Goal: Task Accomplishment & Management: Use online tool/utility

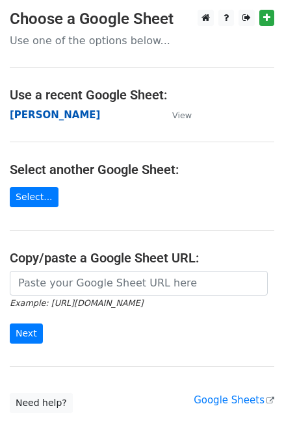
click at [21, 114] on strong "Jim" at bounding box center [55, 115] width 90 height 12
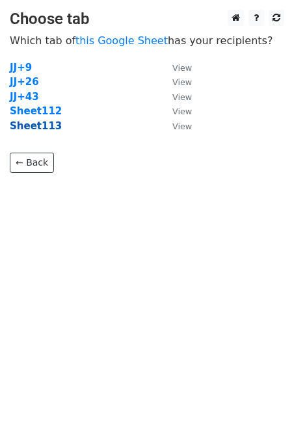
click at [49, 126] on strong "Sheet113" at bounding box center [36, 126] width 52 height 12
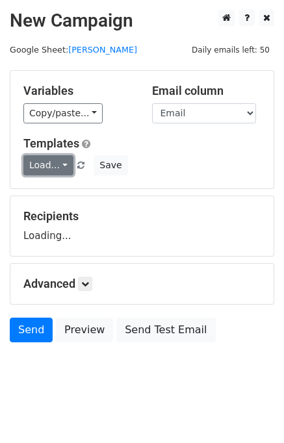
click at [55, 165] on link "Load..." at bounding box center [48, 165] width 50 height 20
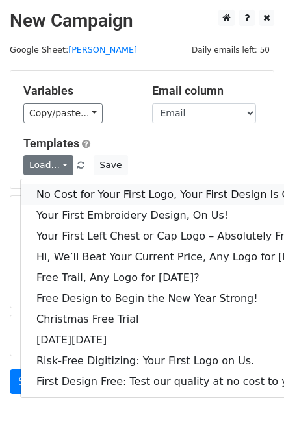
click at [82, 184] on link "No Cost for Your First Logo, Your First Design Is On Us!" at bounding box center [178, 194] width 314 height 21
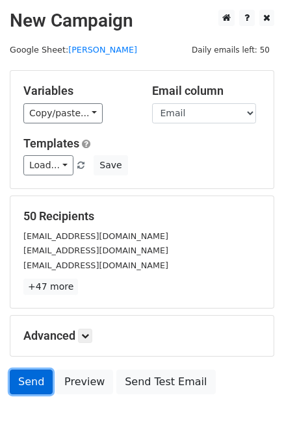
click at [25, 379] on link "Send" at bounding box center [31, 382] width 43 height 25
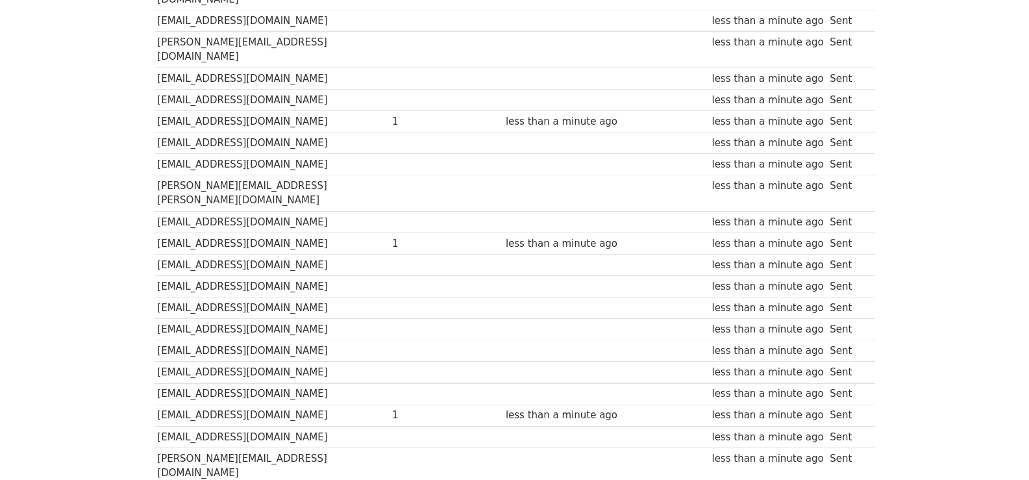
scroll to position [926, 0]
